Goal: Task Accomplishment & Management: Complete application form

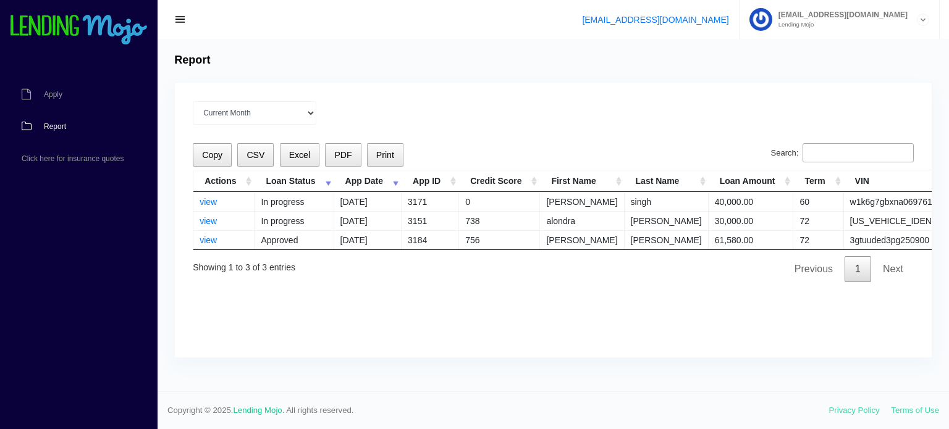
click at [208, 246] on td "view" at bounding box center [223, 239] width 61 height 19
click at [208, 237] on link "view" at bounding box center [207, 240] width 17 height 10
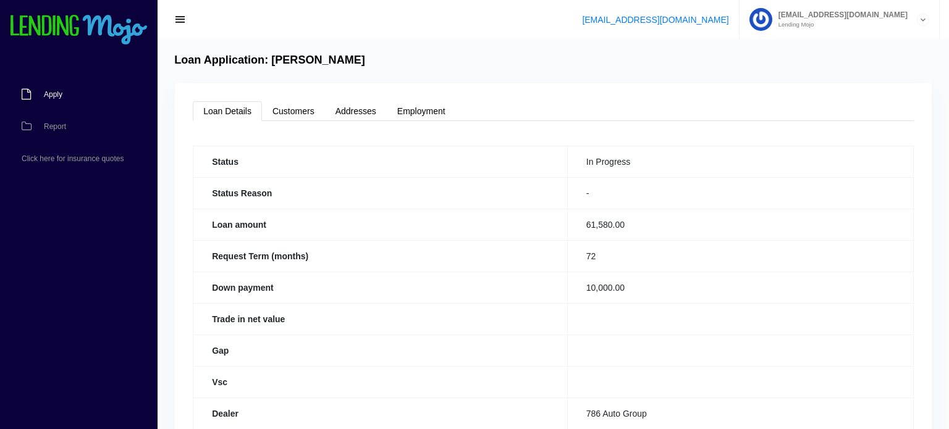
click at [54, 88] on link "Apply" at bounding box center [72, 94] width 145 height 32
